Goal: Find specific page/section

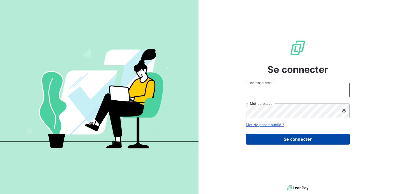
type input "[EMAIL_ADDRESS][DOMAIN_NAME]"
click at [295, 141] on button "Se connecter" at bounding box center [298, 139] width 104 height 11
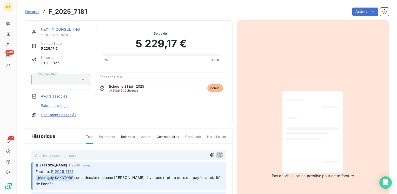
click at [85, 152] on p "Ajouter un commentaire ﻿" at bounding box center [121, 155] width 172 height 6
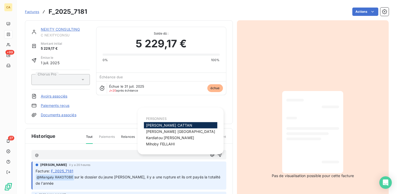
click at [167, 125] on span "Aurélie CATTAN" at bounding box center [169, 125] width 47 height 4
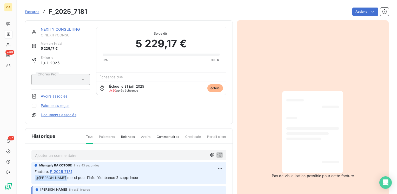
click at [167, 125] on div "NEXITY CONSULTING C NEXITYCONSU Montant initial 5 229,17 € Émise le 1 juil. 202…" at bounding box center [129, 134] width 208 height 229
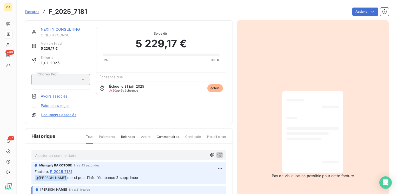
click at [167, 125] on div "NEXITY CONSULTING C NEXITYCONSU Montant initial 5 229,17 € Émise le 1 juil. 202…" at bounding box center [129, 134] width 208 height 229
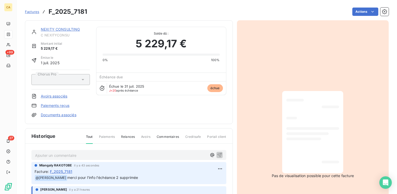
click at [167, 125] on div "NEXITY CONSULTING C NEXITYCONSU Montant initial 5 229,17 € Émise le 1 juil. 202…" at bounding box center [129, 134] width 208 height 229
